Goal: Task Accomplishment & Management: Manage account settings

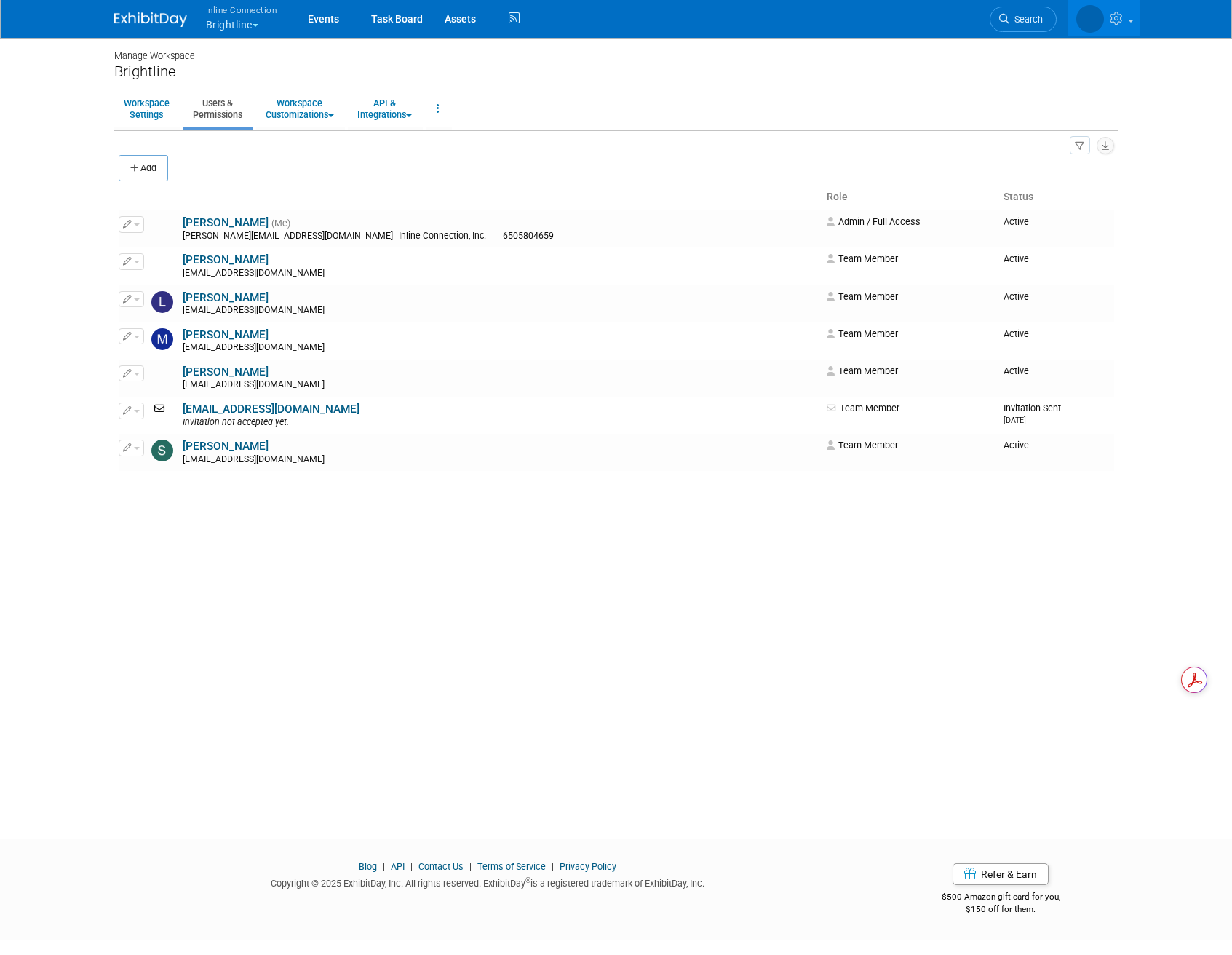
click at [258, 24] on span "button" at bounding box center [255, 25] width 6 height 3
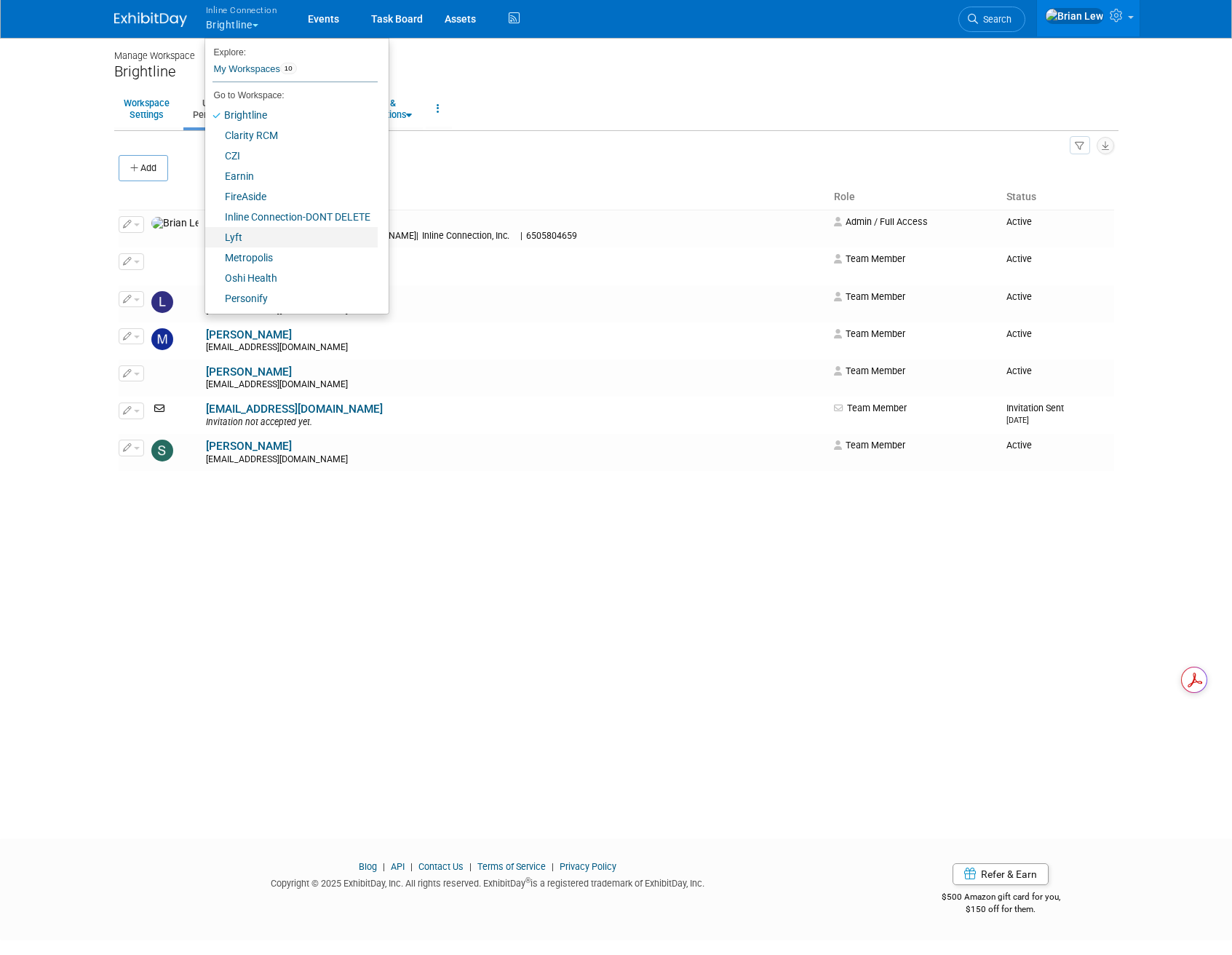
click at [266, 241] on link "Lyft" at bounding box center [291, 237] width 172 height 20
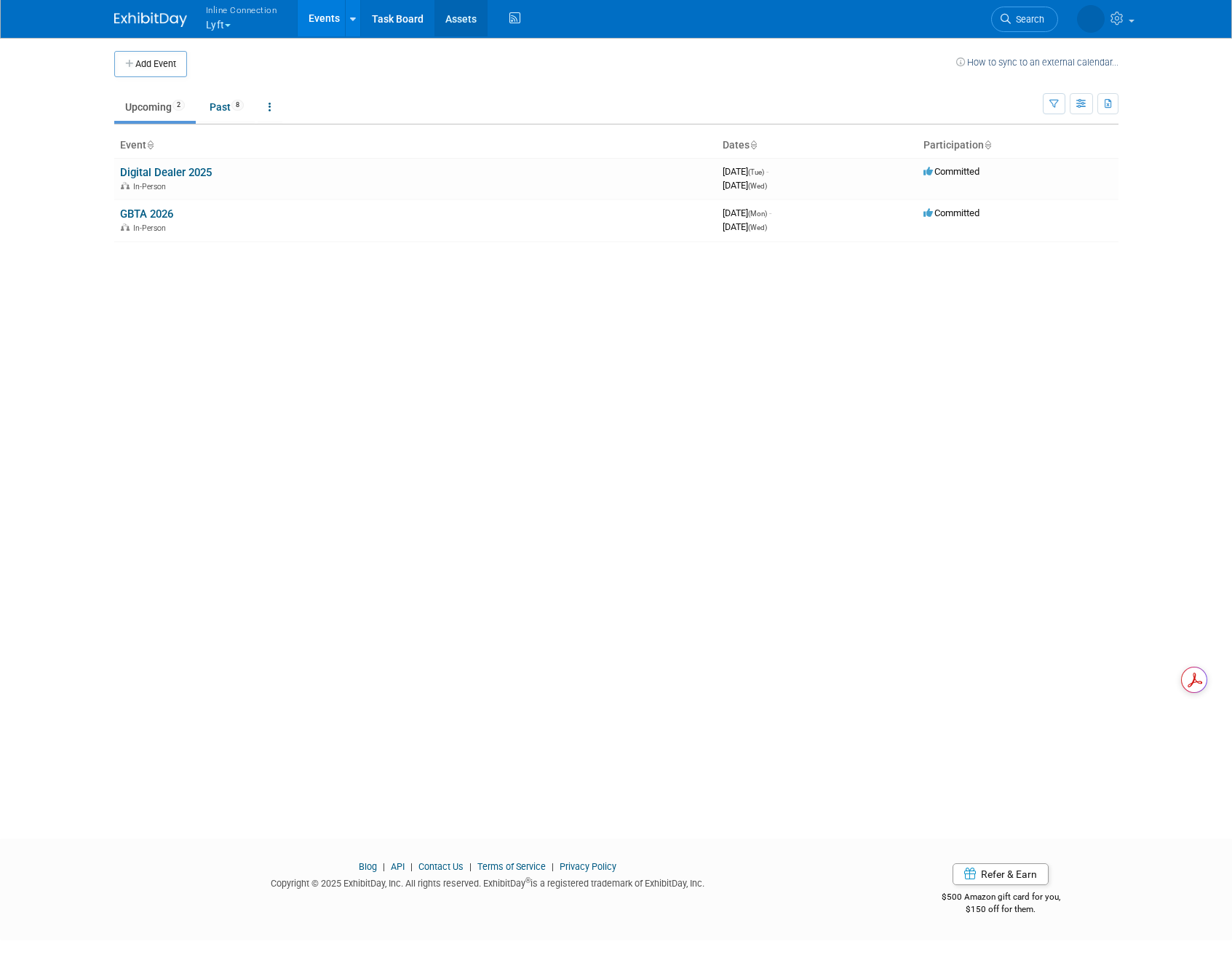
click at [449, 20] on link "Assets" at bounding box center [461, 18] width 53 height 36
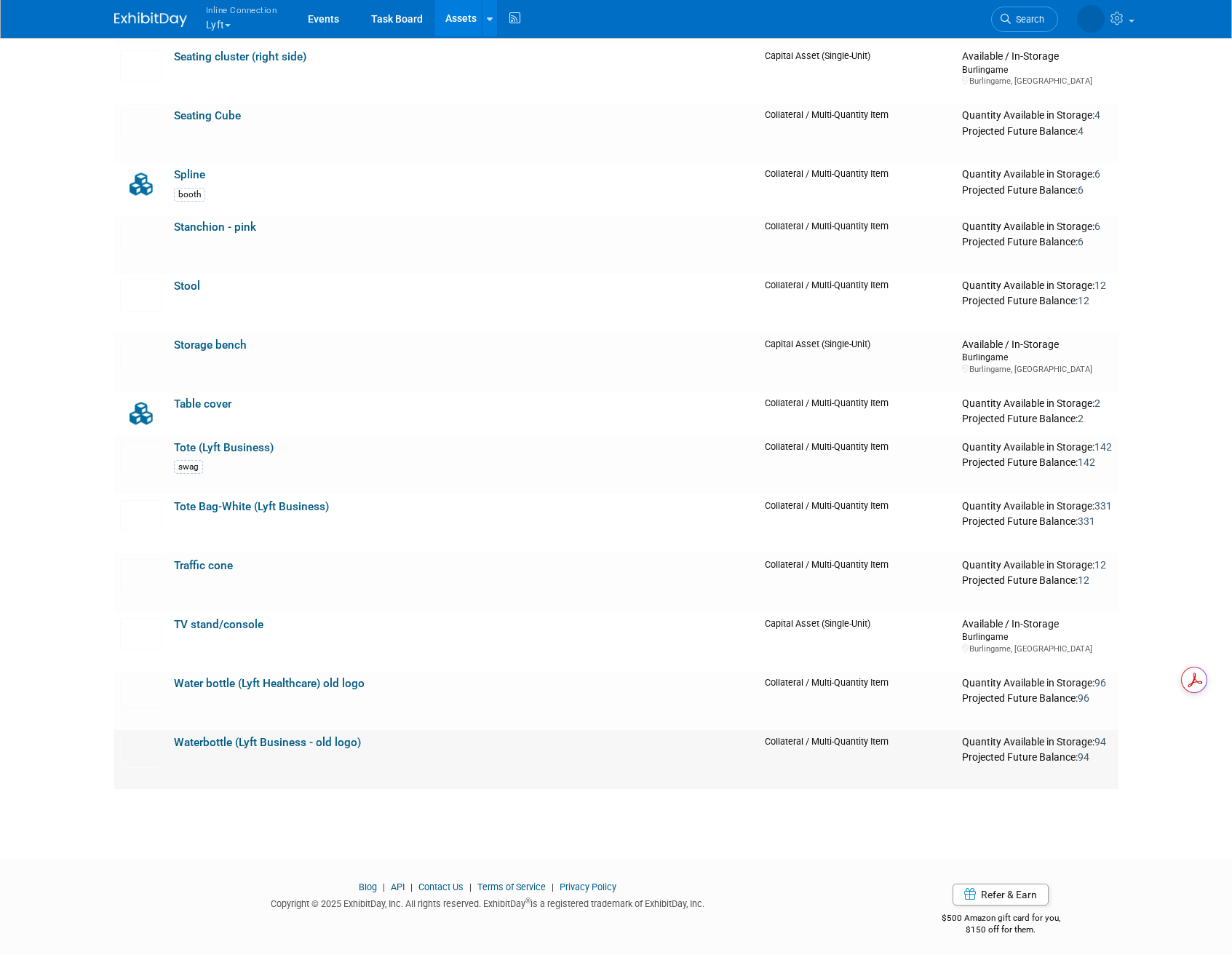
scroll to position [1843, 0]
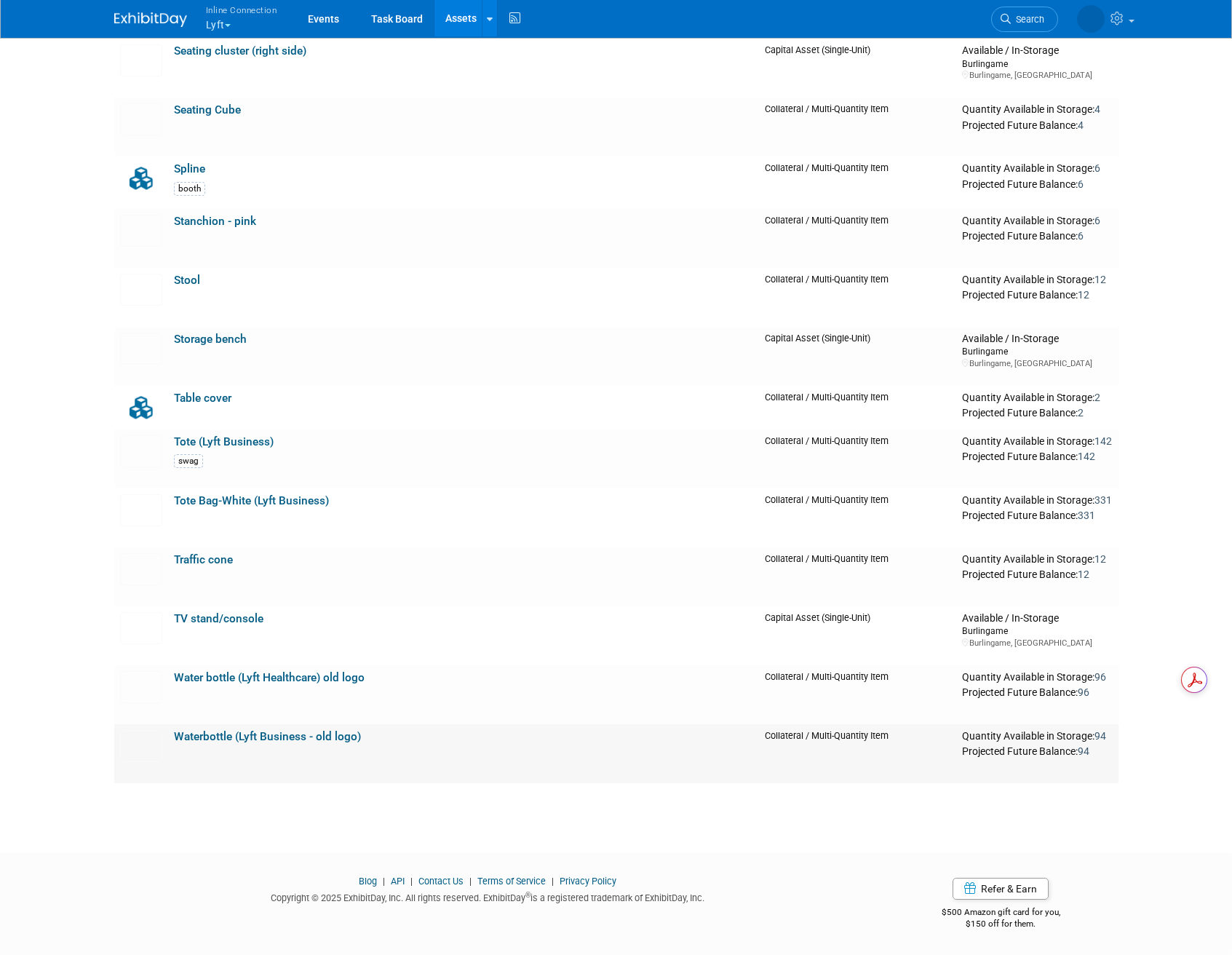
click at [304, 741] on link "Waterbottle (Lyft Business - old logo)" at bounding box center [267, 736] width 187 height 13
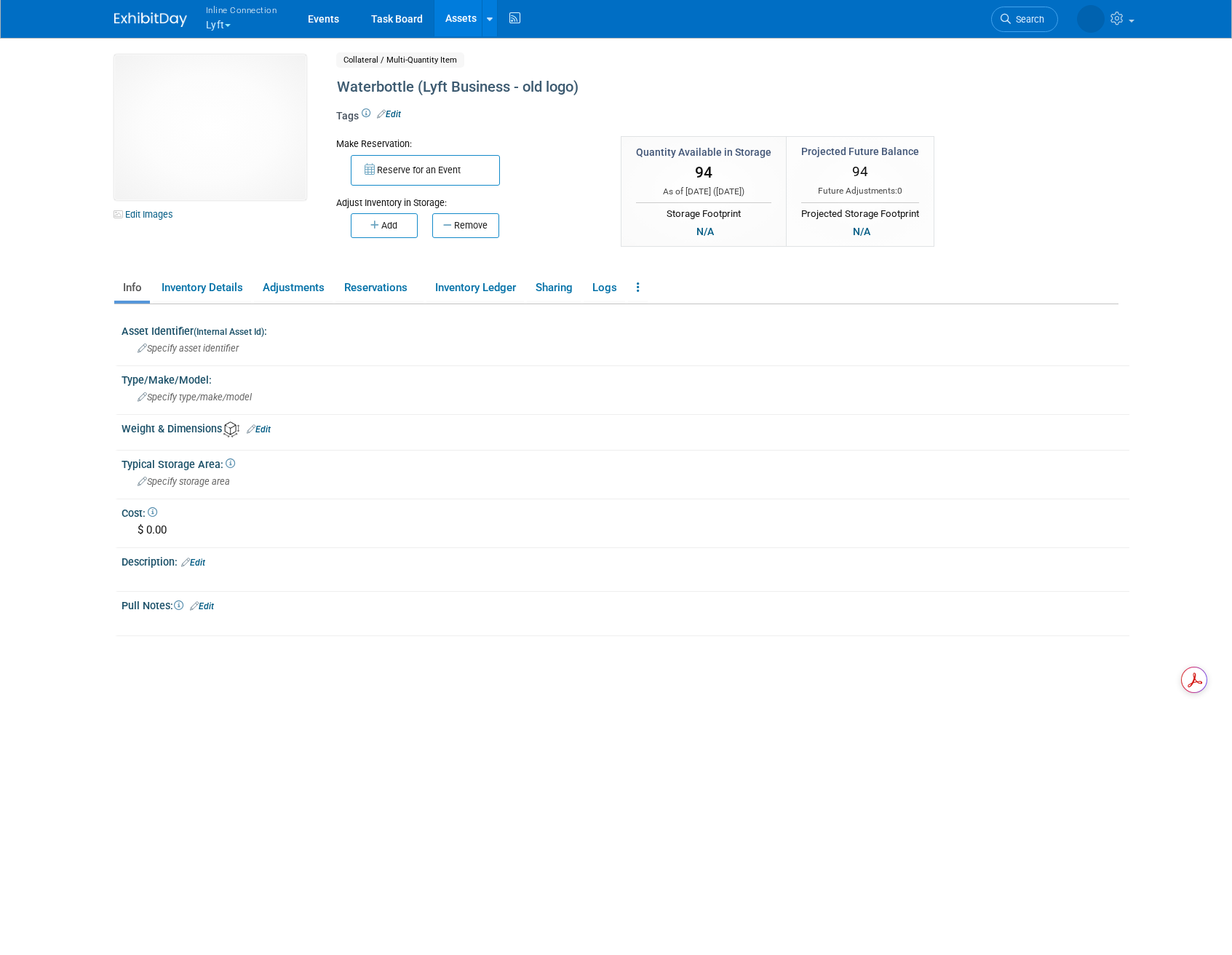
click at [348, 230] on div "Add Remove" at bounding box center [468, 223] width 264 height 29
click at [367, 225] on button "Add" at bounding box center [384, 226] width 67 height 25
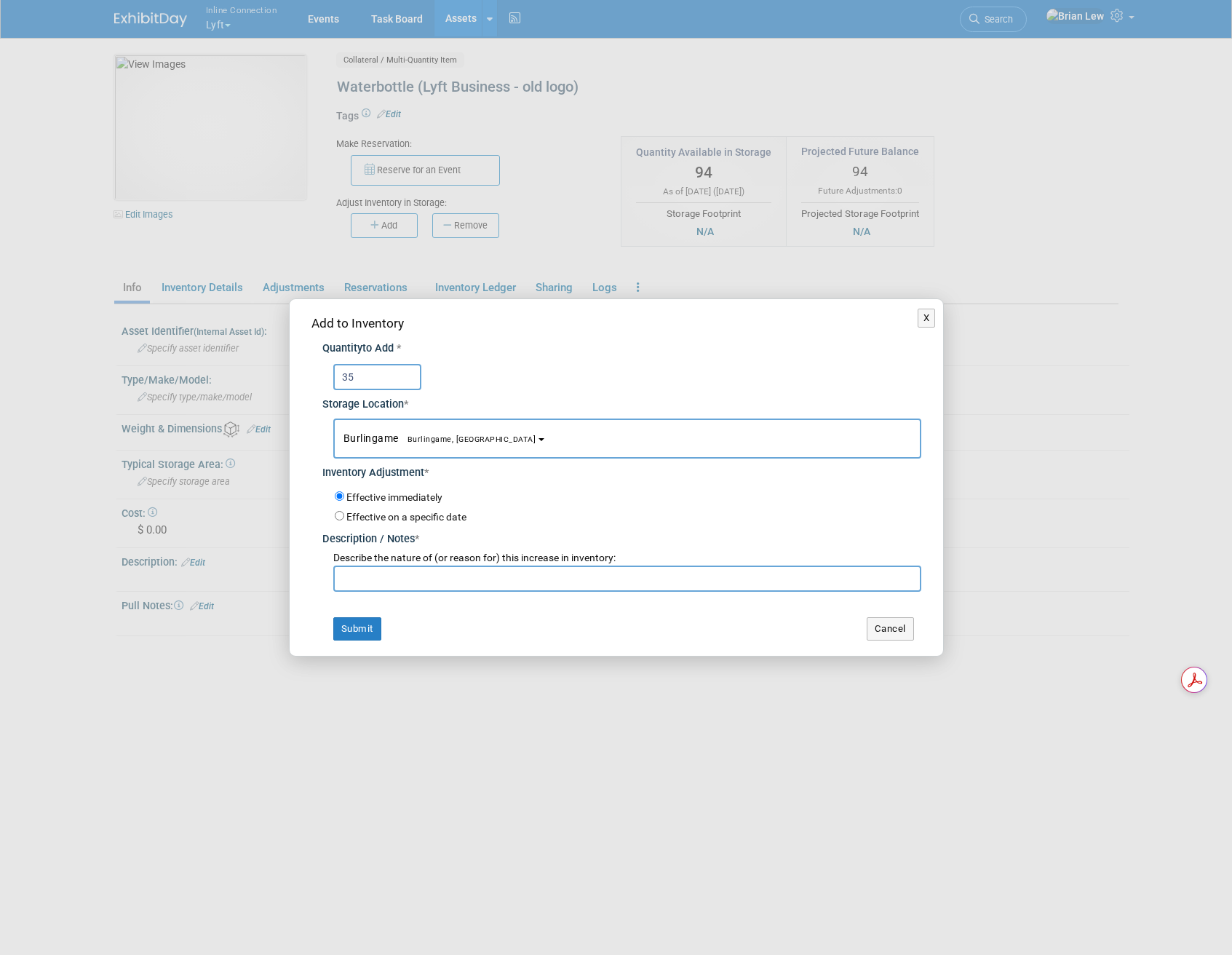
type input "35"
click at [486, 572] on input "text" at bounding box center [627, 578] width 588 height 26
type input "add"
click at [340, 626] on button "Submit" at bounding box center [357, 629] width 48 height 23
